Goal: Navigation & Orientation: Understand site structure

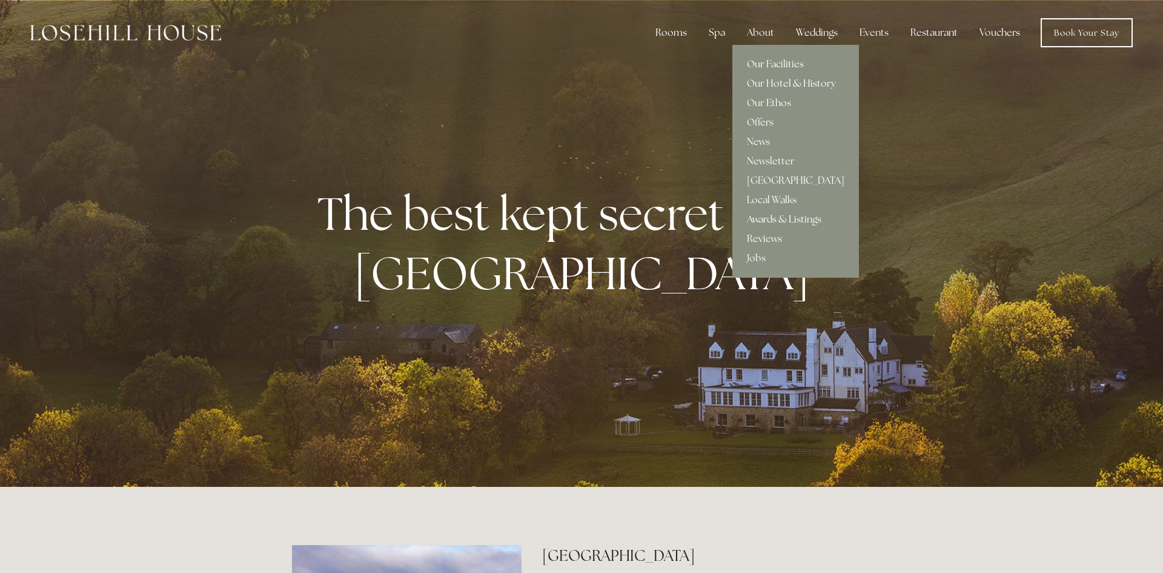
click at [785, 83] on link "Our Hotel & History" at bounding box center [796, 83] width 127 height 19
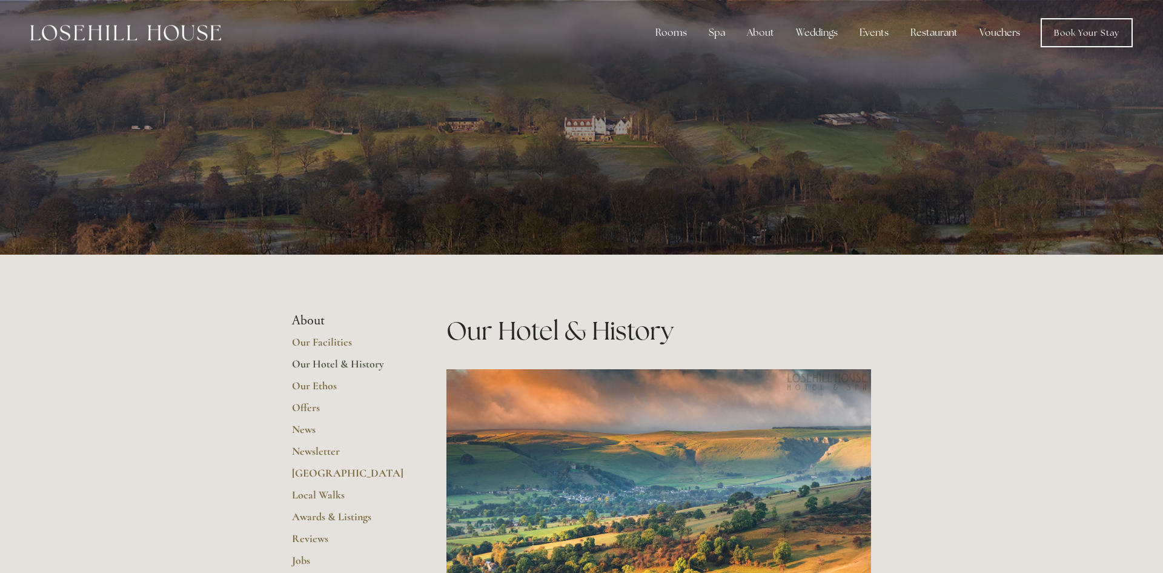
click at [141, 38] on img at bounding box center [125, 33] width 191 height 16
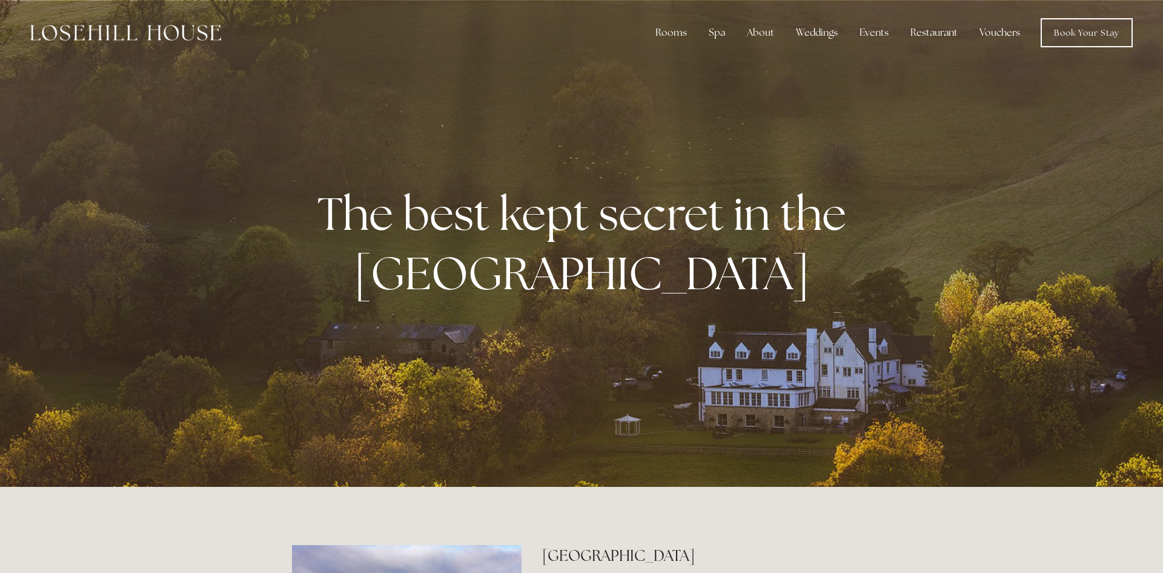
click at [999, 36] on link "Vouchers" at bounding box center [1000, 33] width 60 height 24
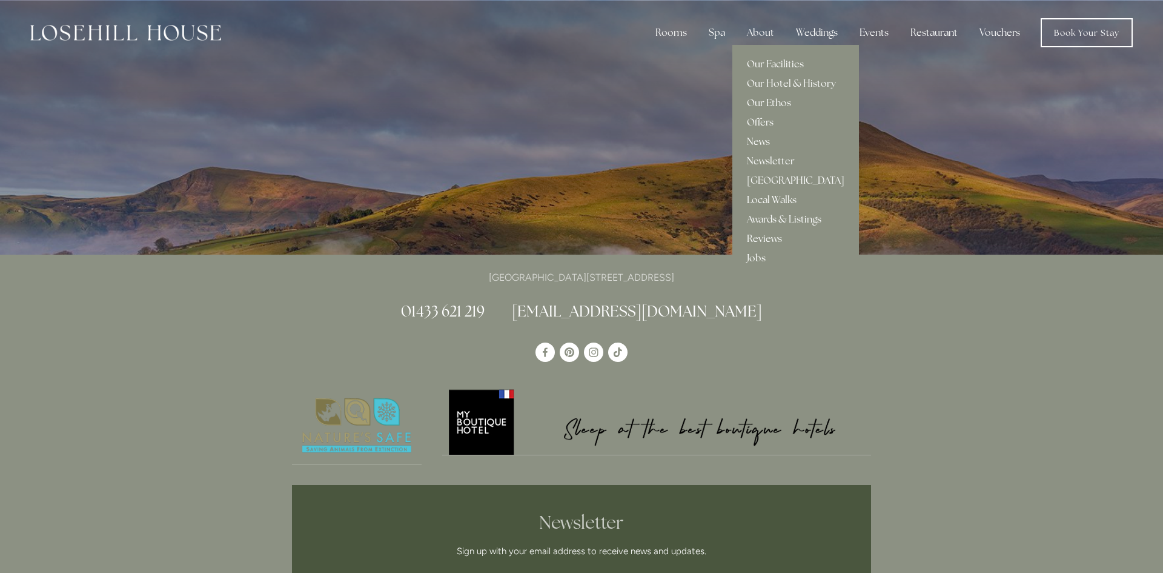
click at [748, 28] on div "About" at bounding box center [760, 33] width 47 height 24
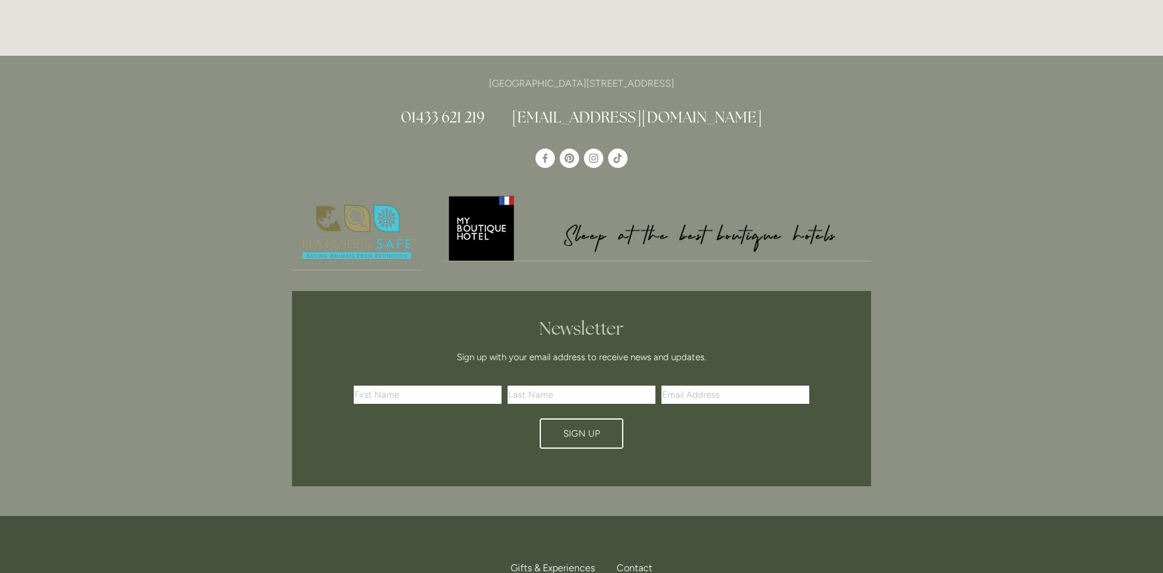
scroll to position [3603, 0]
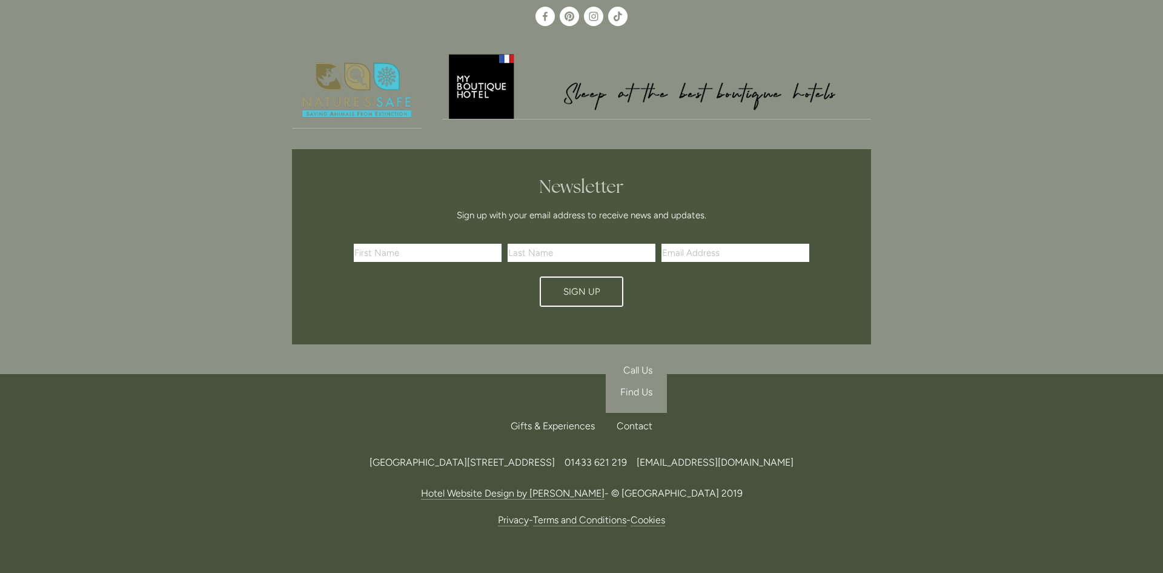
click at [647, 413] on div "Contact" at bounding box center [629, 426] width 45 height 27
click at [636, 413] on div "Contact" at bounding box center [629, 426] width 45 height 27
click at [641, 386] on span "Find Us" at bounding box center [636, 392] width 32 height 12
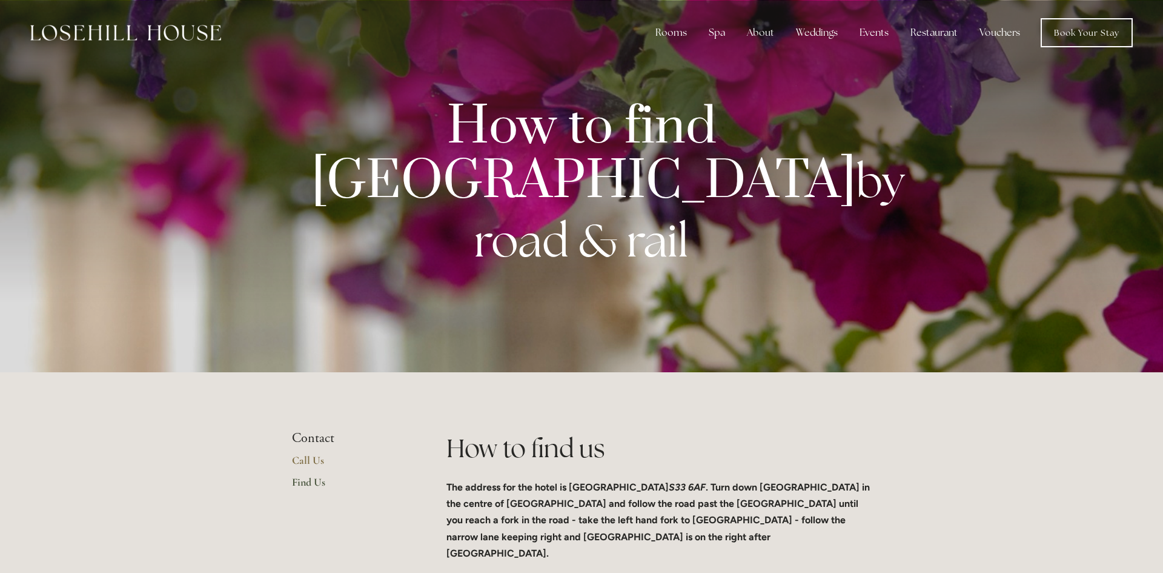
click at [150, 35] on img at bounding box center [125, 33] width 191 height 16
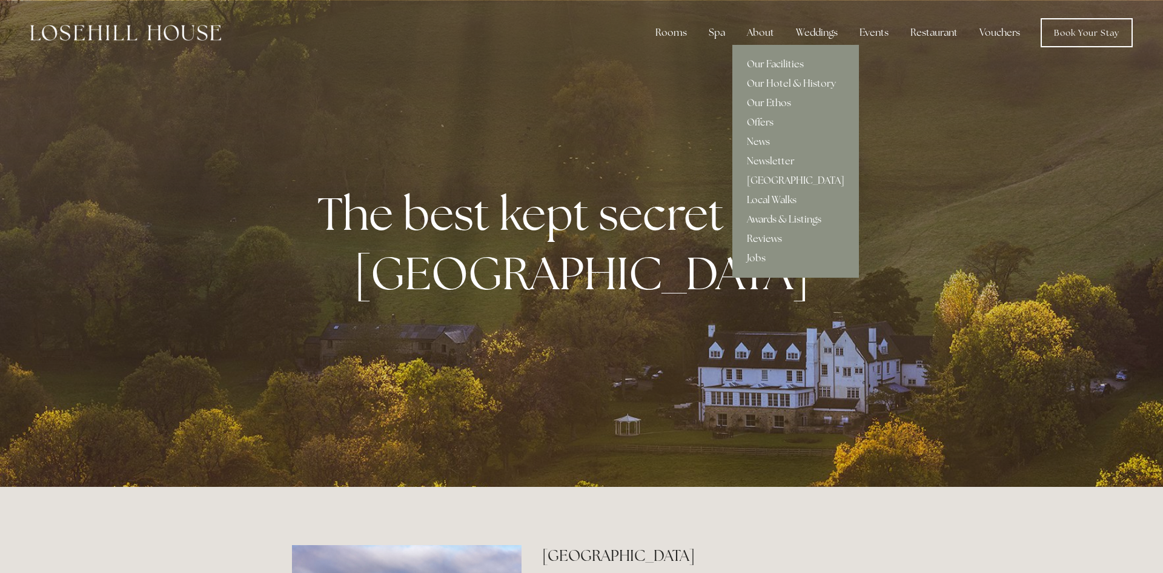
click at [772, 35] on div "About" at bounding box center [760, 33] width 47 height 24
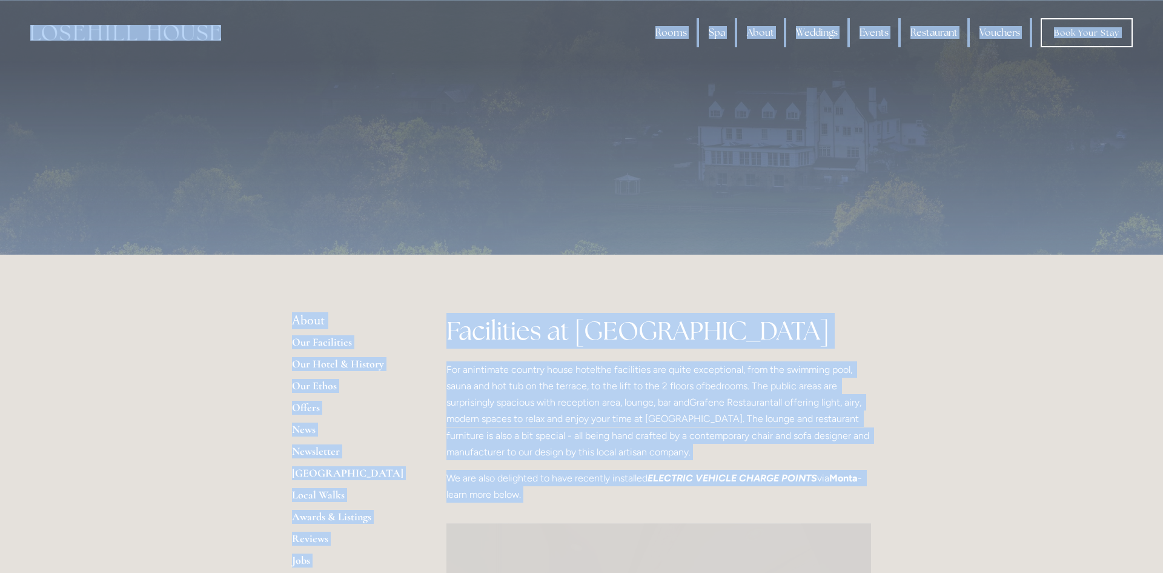
click at [167, 92] on div at bounding box center [581, 127] width 1163 height 254
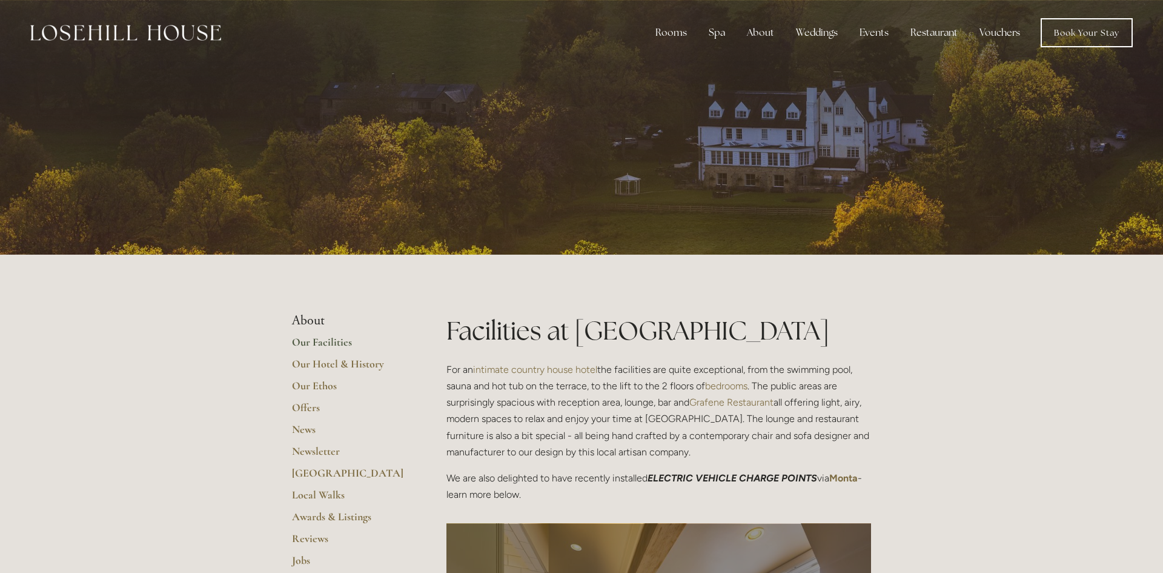
click at [136, 32] on img at bounding box center [125, 33] width 191 height 16
